Goal: Transaction & Acquisition: Purchase product/service

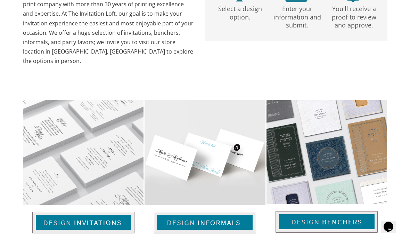
scroll to position [368, 0]
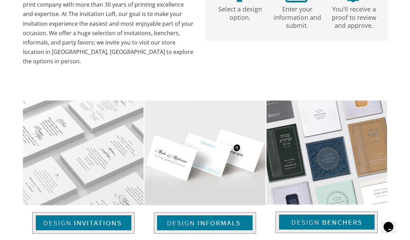
click at [60, 212] on img at bounding box center [83, 223] width 102 height 22
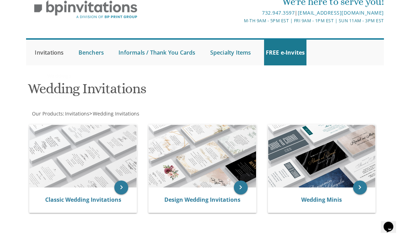
scroll to position [31, 0]
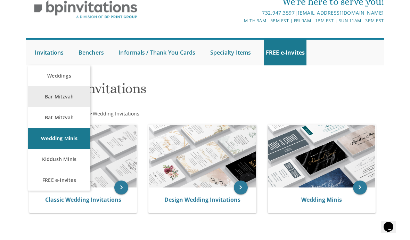
click at [54, 99] on link "Bar Mitzvah" at bounding box center [59, 96] width 63 height 21
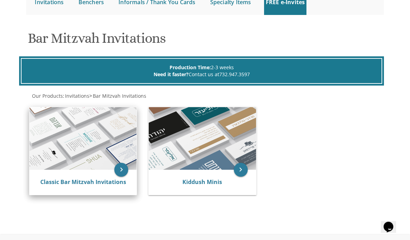
scroll to position [81, 0]
click at [69, 165] on img at bounding box center [83, 138] width 107 height 63
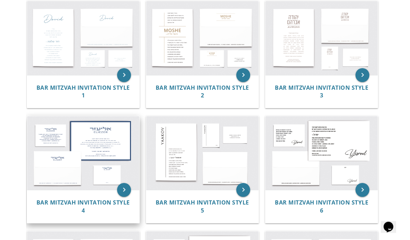
scroll to position [151, 0]
click at [67, 169] on img at bounding box center [83, 153] width 112 height 74
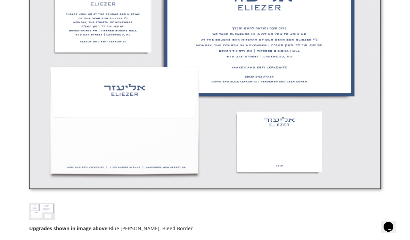
scroll to position [272, 0]
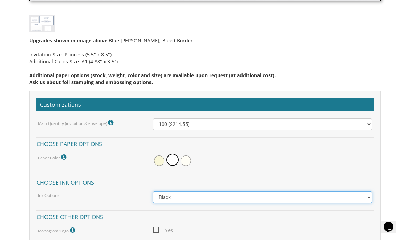
click at [370, 197] on select "Black Colored Ink ($65.00) Black + One Color ($100.00) Two Colors ($137.95)" at bounding box center [263, 198] width 220 height 12
select select "Standard"
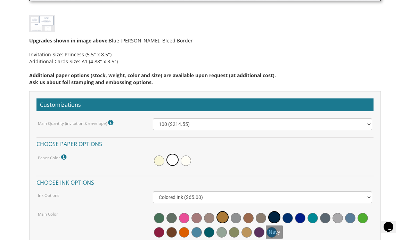
click at [276, 217] on span at bounding box center [275, 217] width 12 height 12
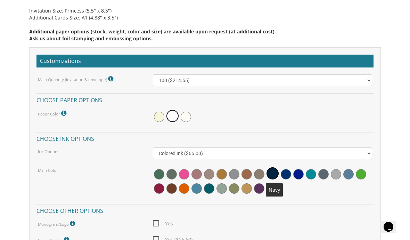
scroll to position [508, 0]
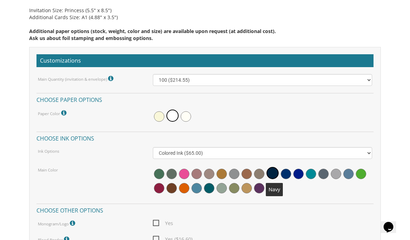
click at [274, 171] on span at bounding box center [273, 173] width 12 height 12
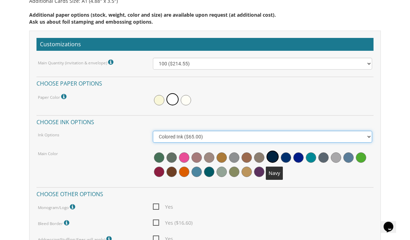
click at [367, 141] on select "Black Colored Ink ($65.00) Black + One Color ($100.00) Two Colors ($137.95)" at bounding box center [263, 137] width 220 height 12
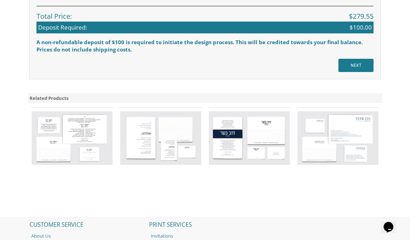
scroll to position [998, 0]
